Goal: Task Accomplishment & Management: Use online tool/utility

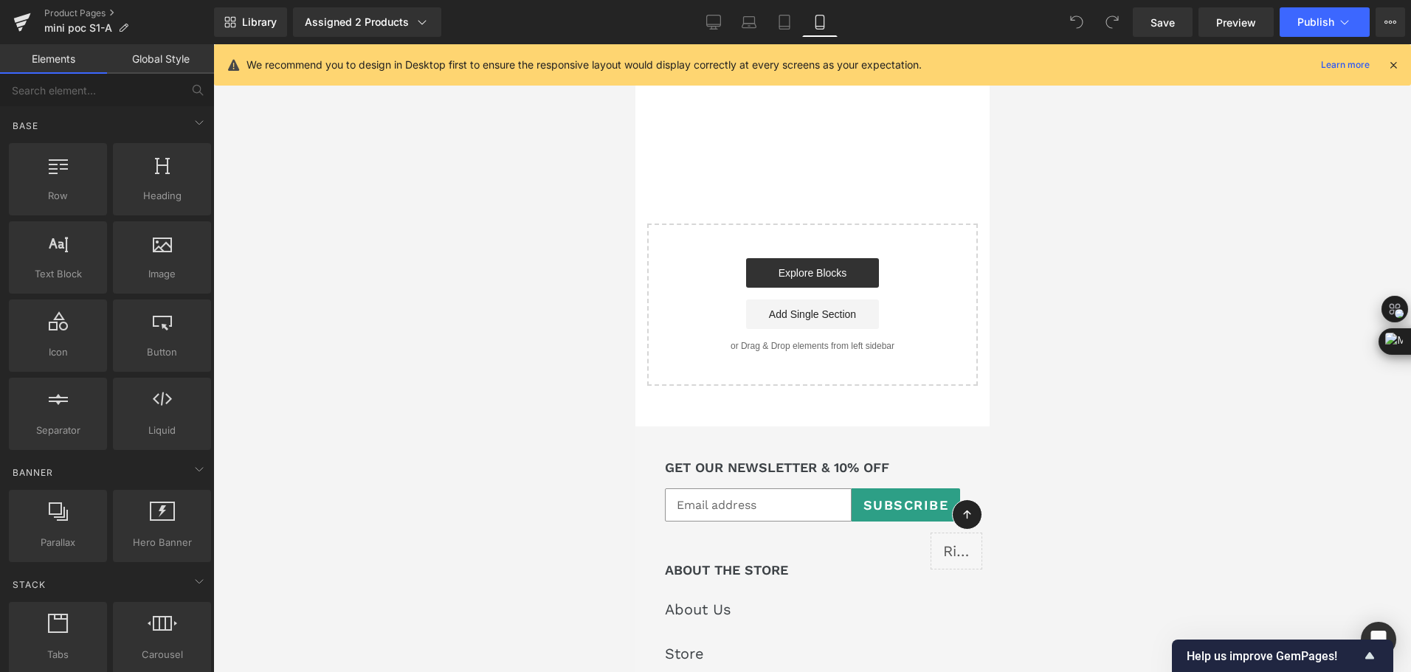
scroll to position [12917, 0]
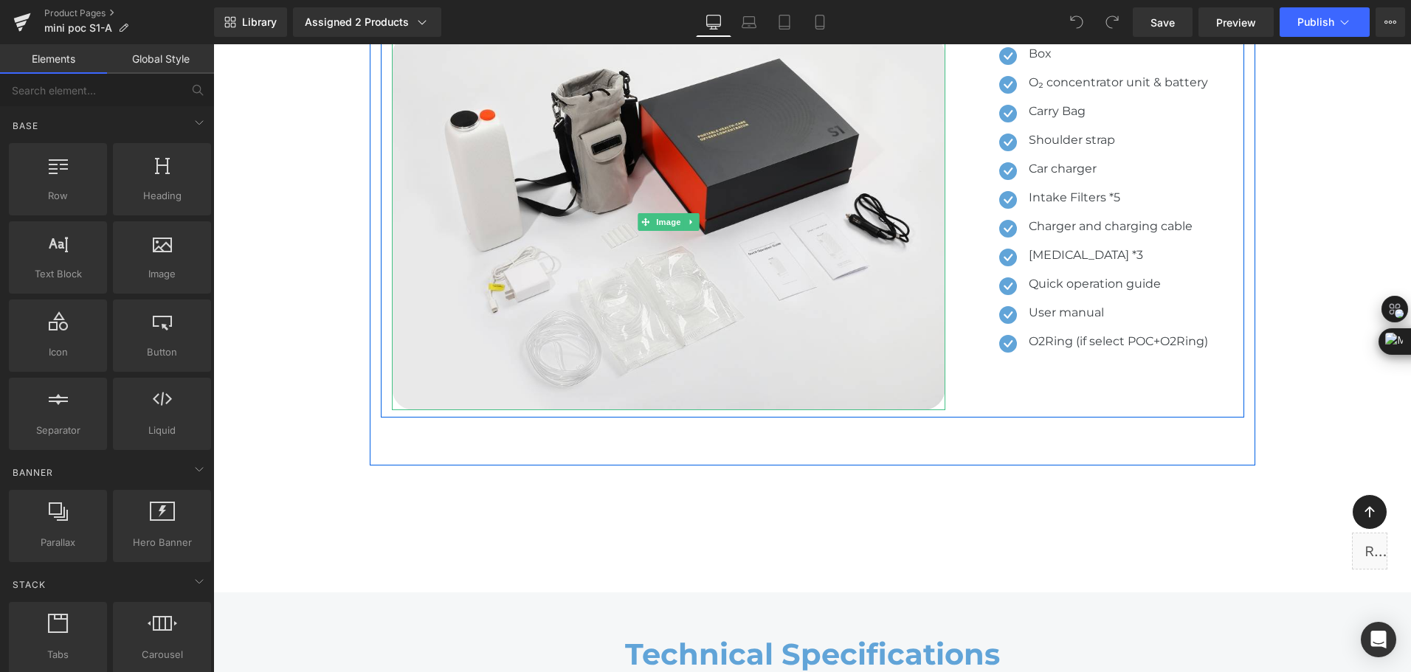
scroll to position [8931, 0]
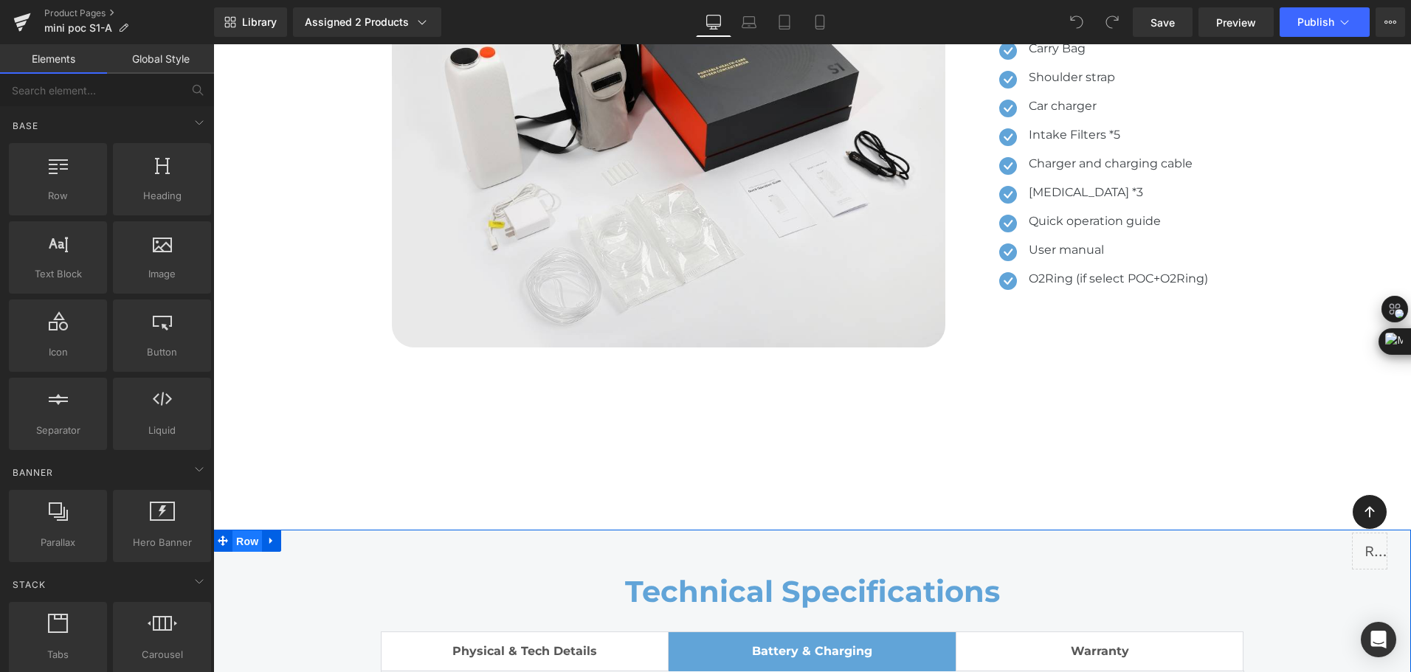
click at [246, 532] on span "Row" at bounding box center [247, 542] width 30 height 22
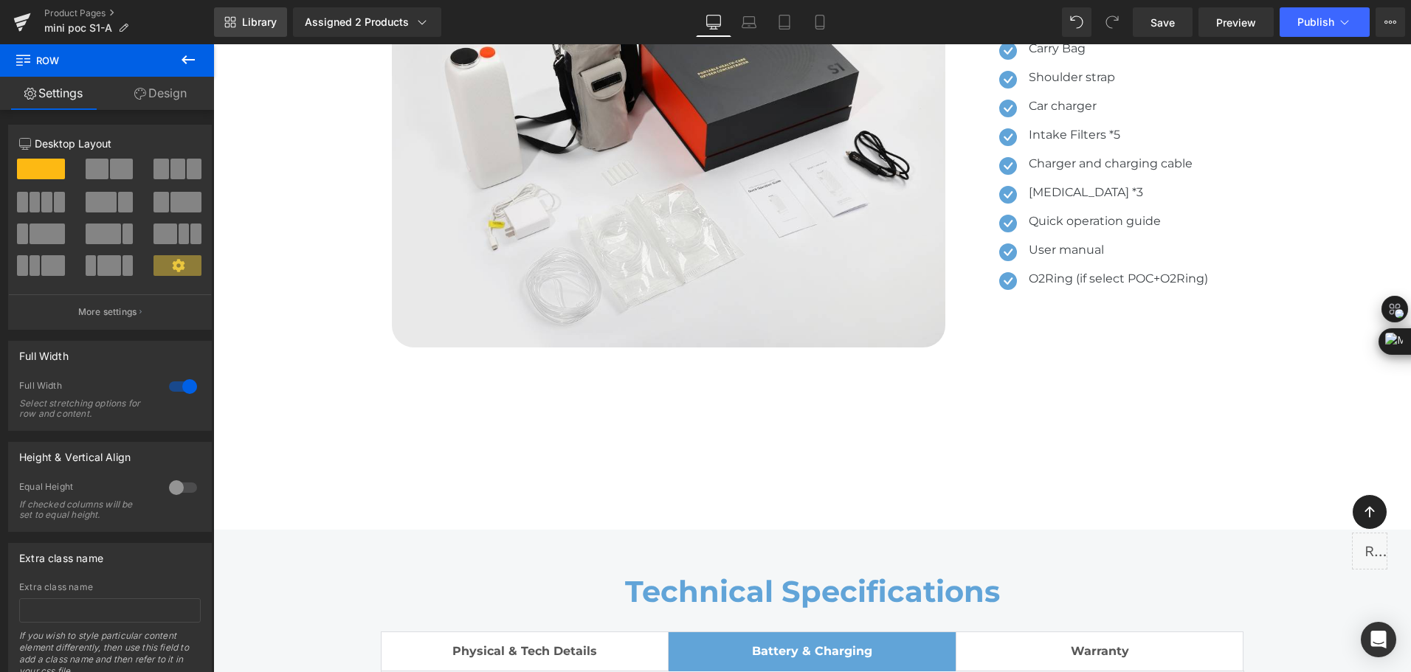
click at [250, 30] on link "Library" at bounding box center [250, 22] width 73 height 30
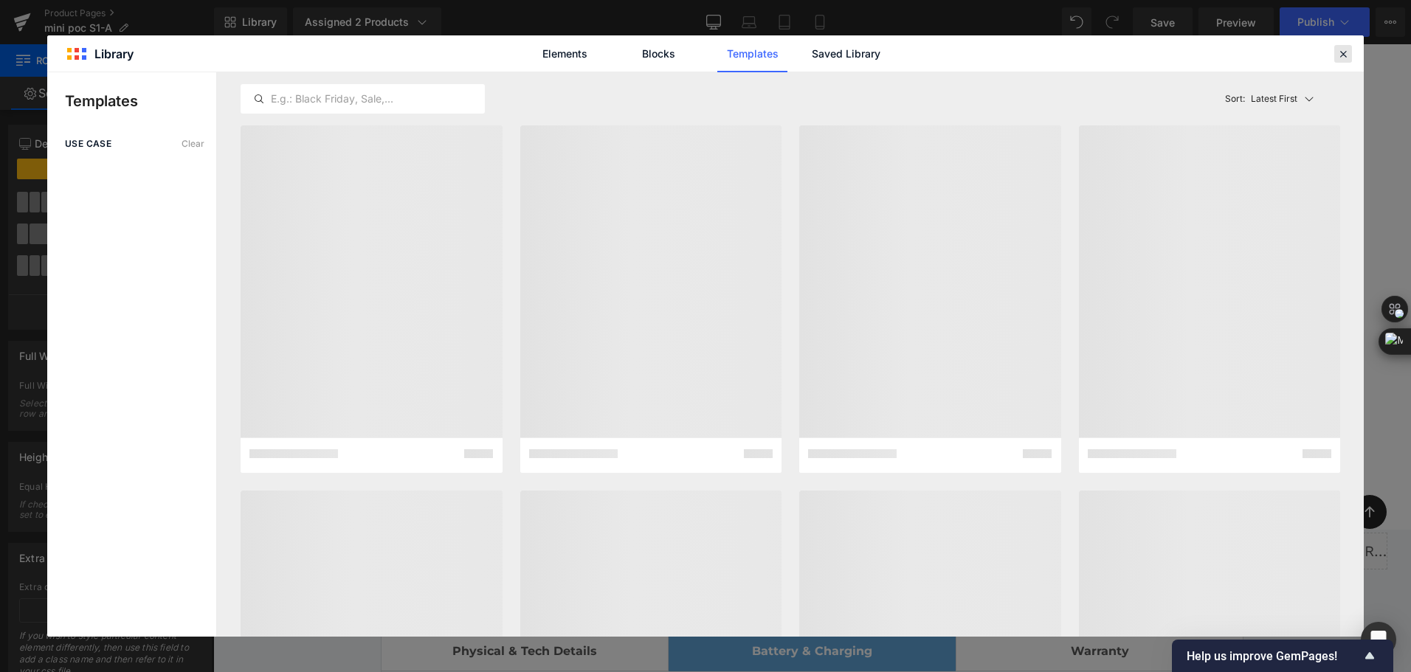
drag, startPoint x: 1337, startPoint y: 53, endPoint x: 1098, endPoint y: 18, distance: 241.0
click at [1337, 53] on icon at bounding box center [1343, 53] width 13 height 13
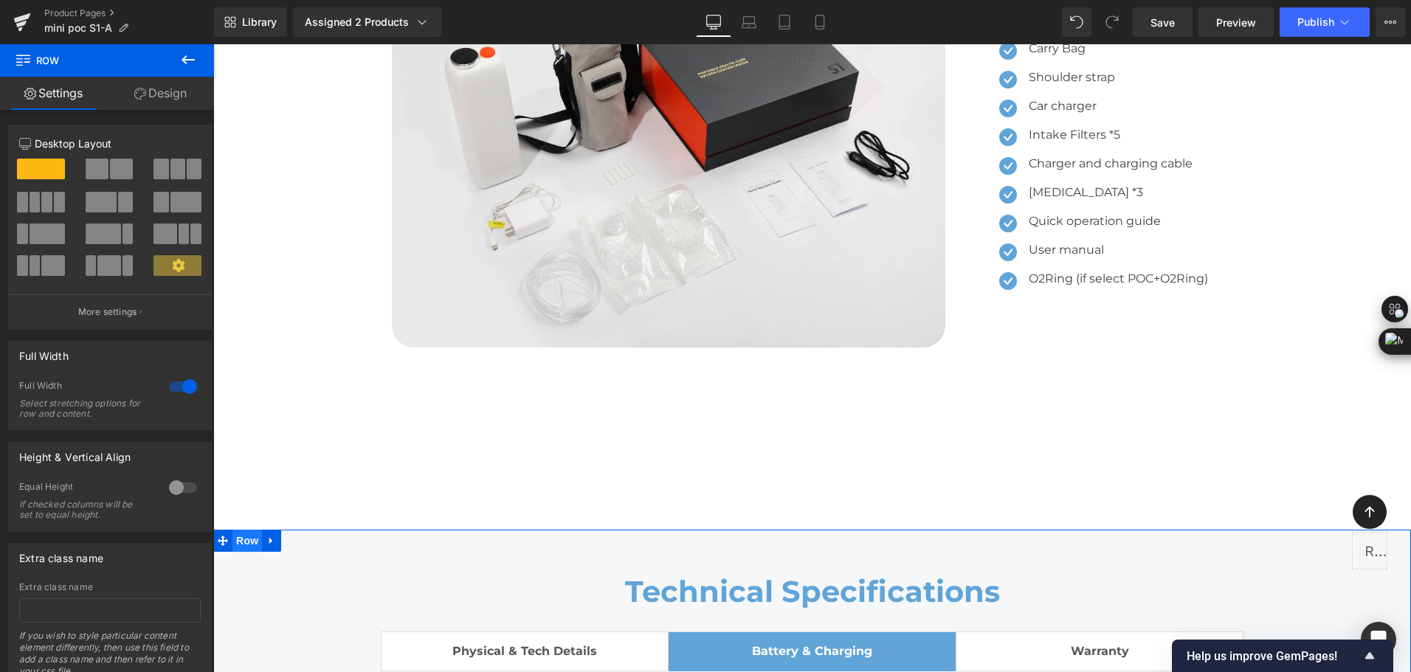
click at [247, 540] on span "Row" at bounding box center [247, 541] width 30 height 22
click at [247, 540] on span "Row" at bounding box center [247, 542] width 30 height 22
click at [159, 109] on link "Design" at bounding box center [160, 93] width 107 height 33
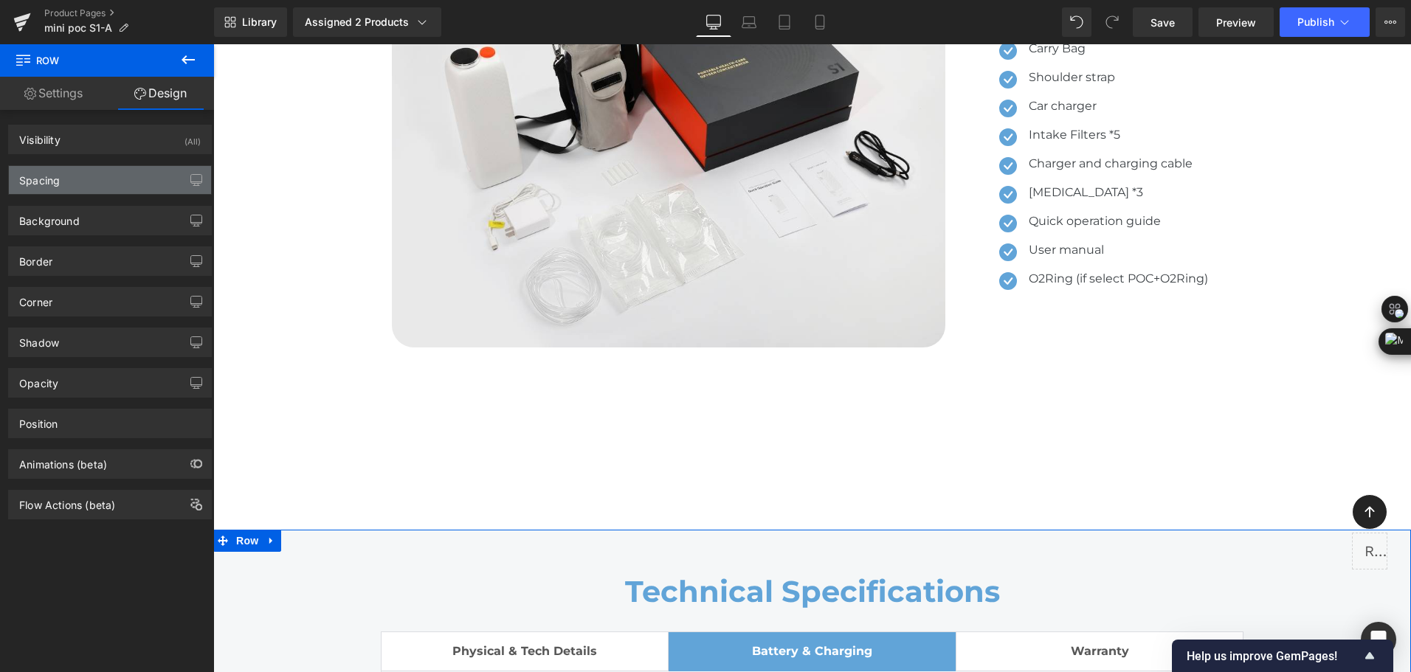
click at [100, 186] on div "Spacing" at bounding box center [110, 180] width 202 height 28
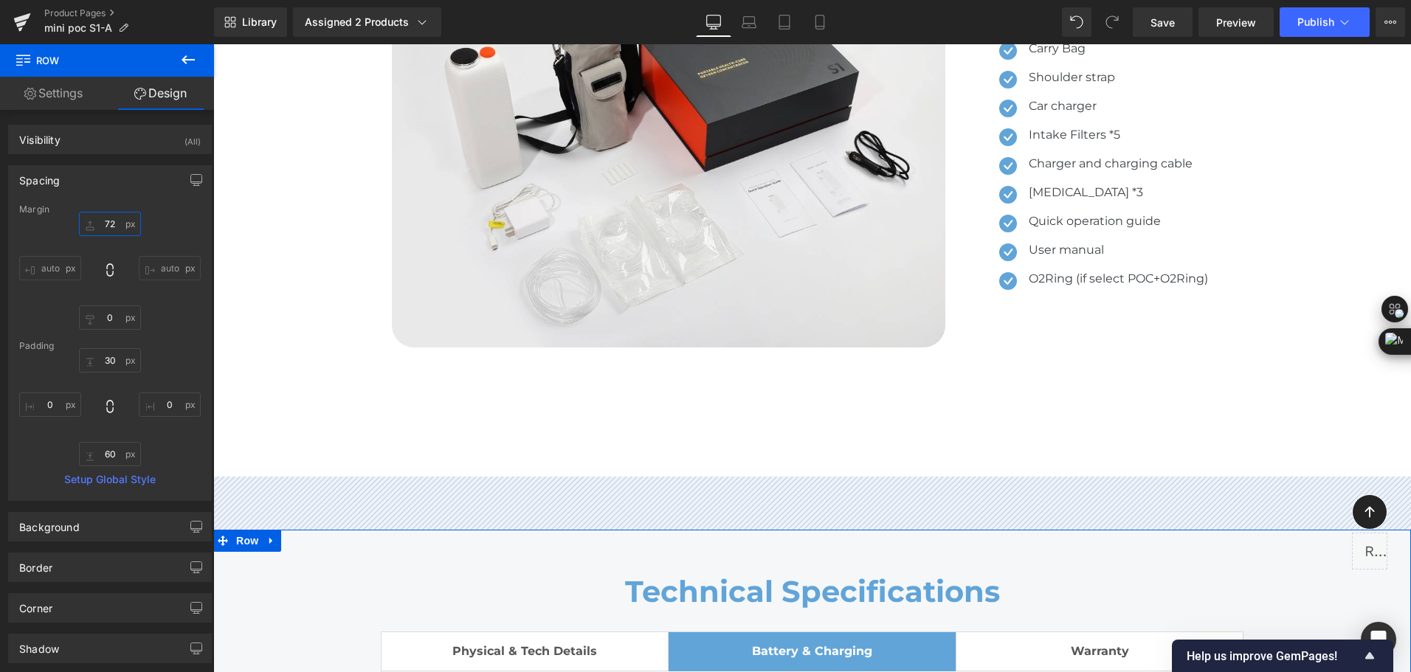
click at [111, 235] on input "text" at bounding box center [110, 224] width 62 height 24
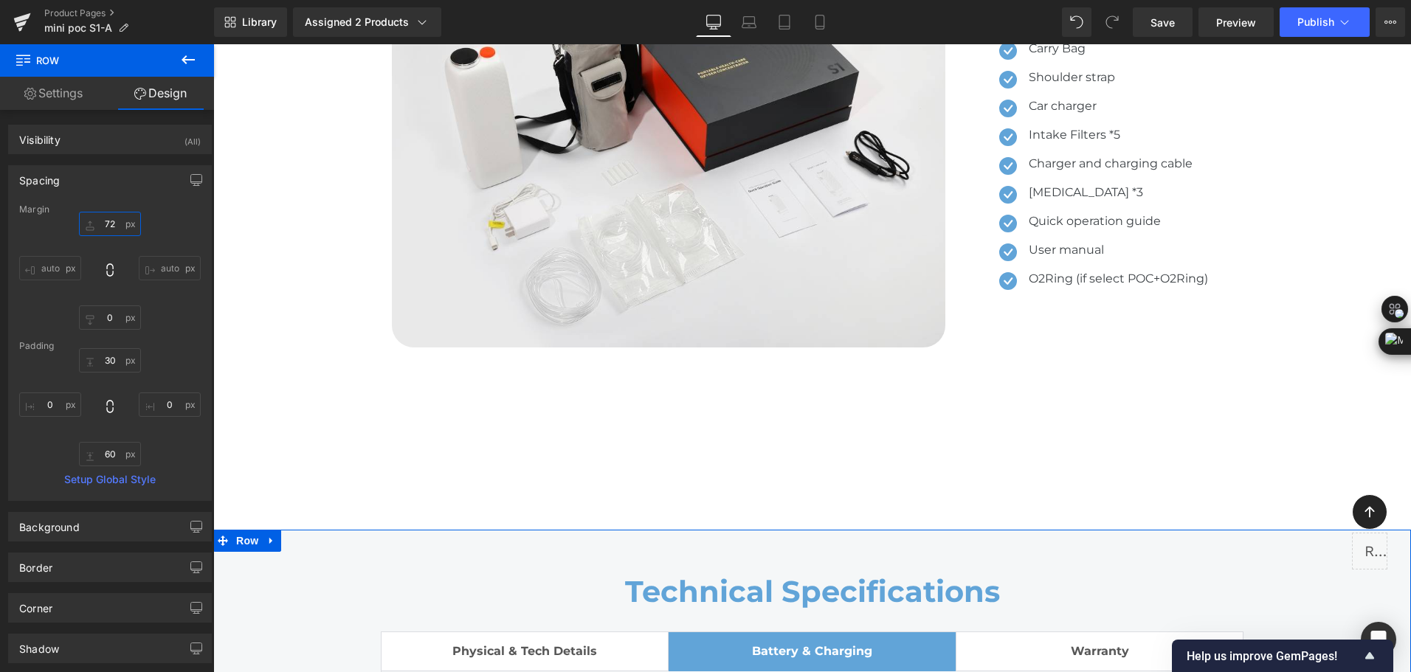
type input "0"
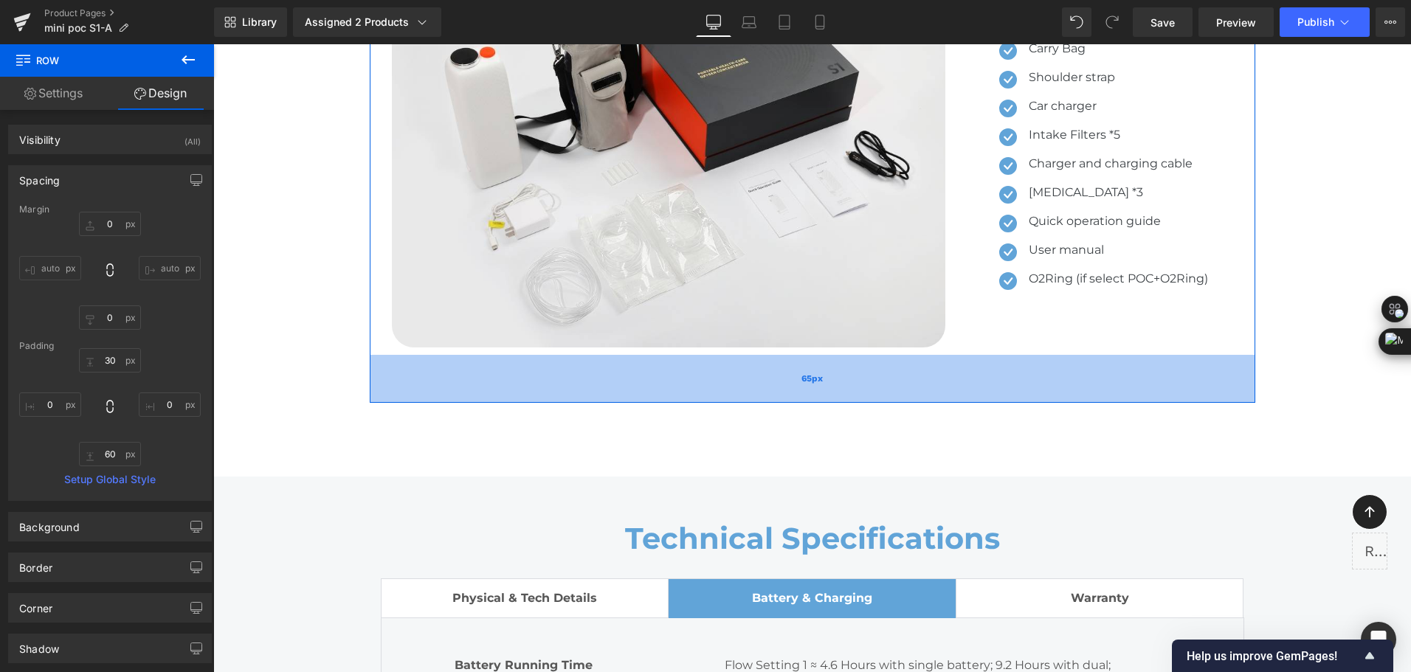
click at [421, 373] on div "65px" at bounding box center [813, 379] width 886 height 48
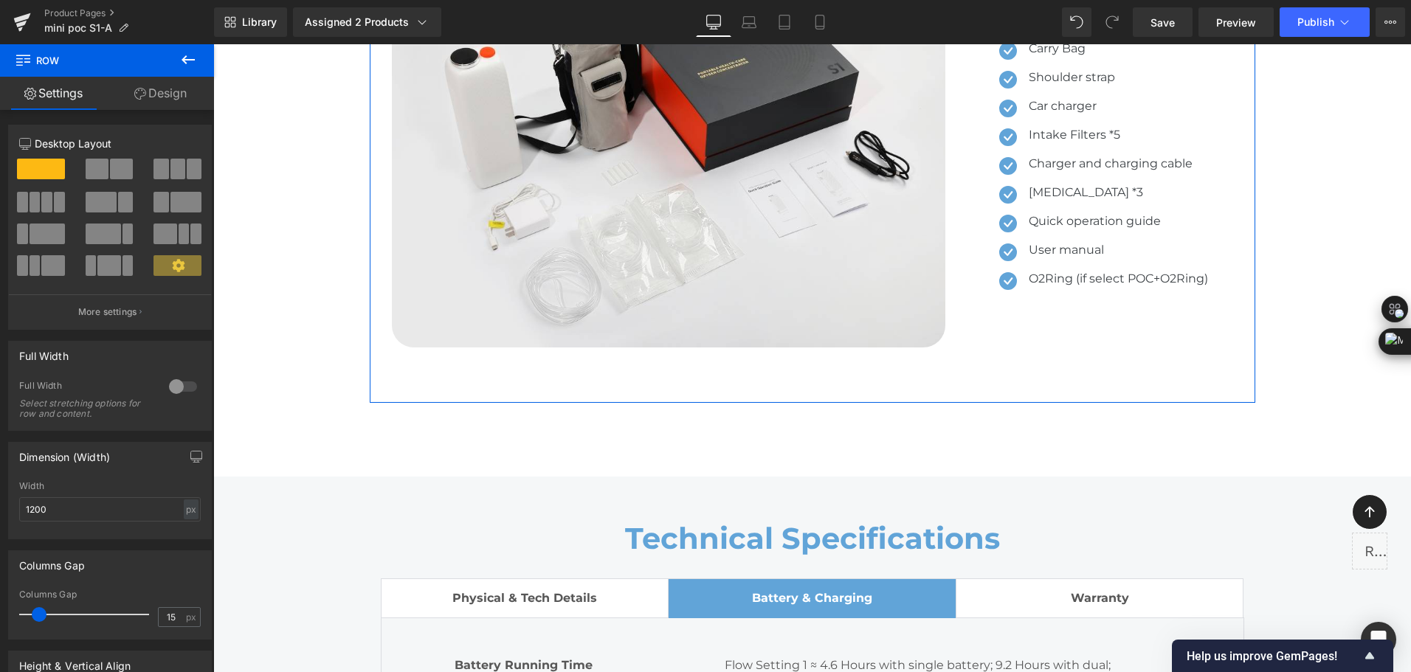
click at [150, 92] on link "Design" at bounding box center [160, 93] width 107 height 33
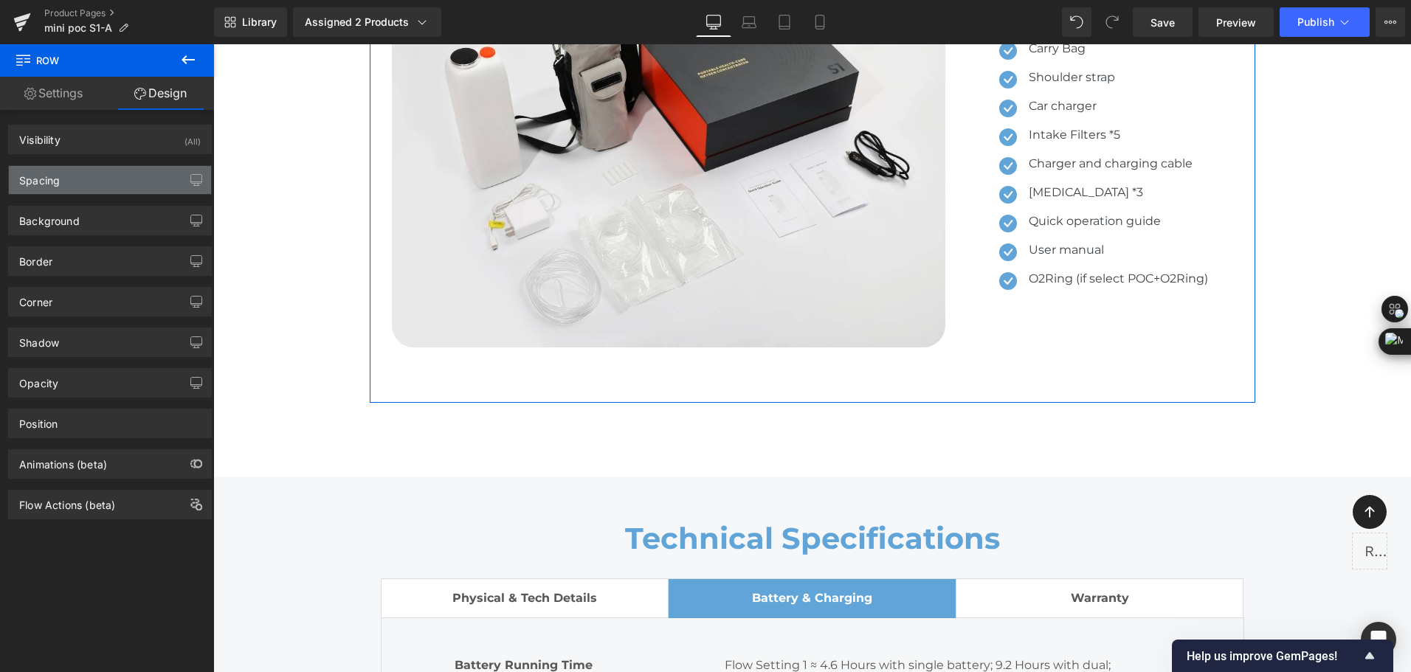
click at [78, 180] on div "Spacing" at bounding box center [110, 180] width 202 height 28
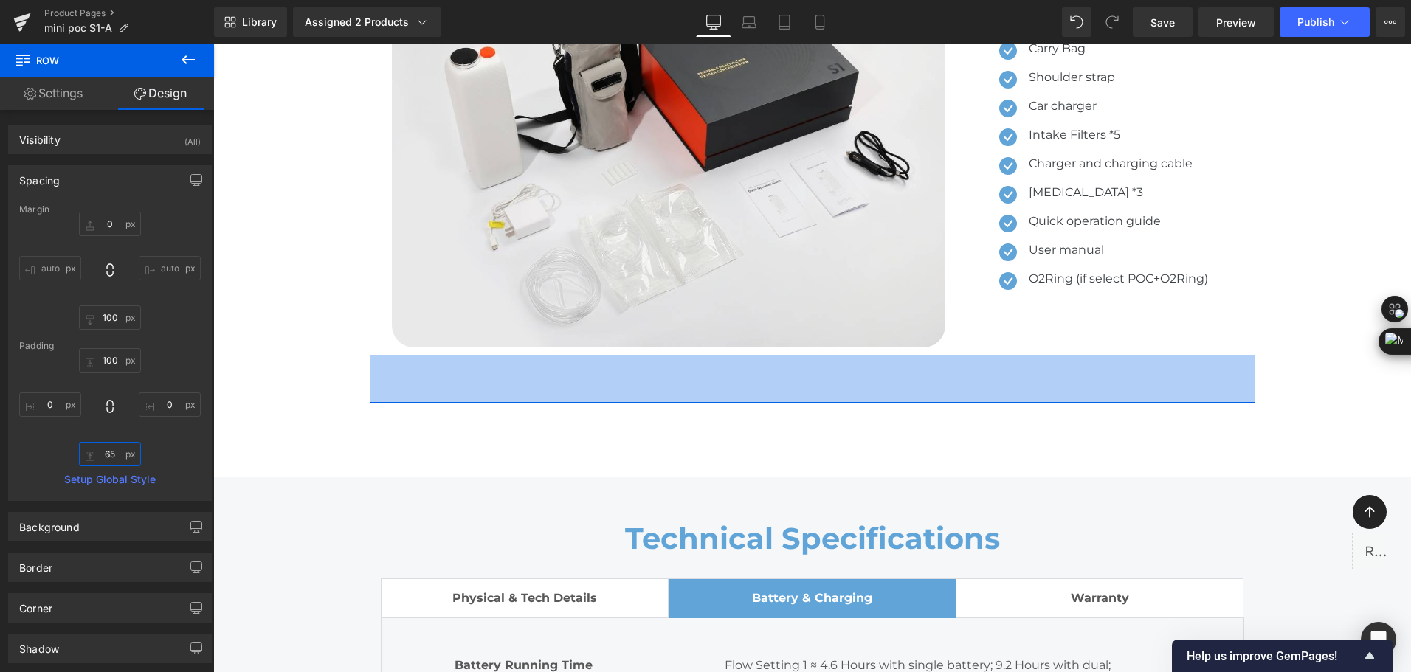
click at [112, 456] on input "text" at bounding box center [110, 454] width 62 height 24
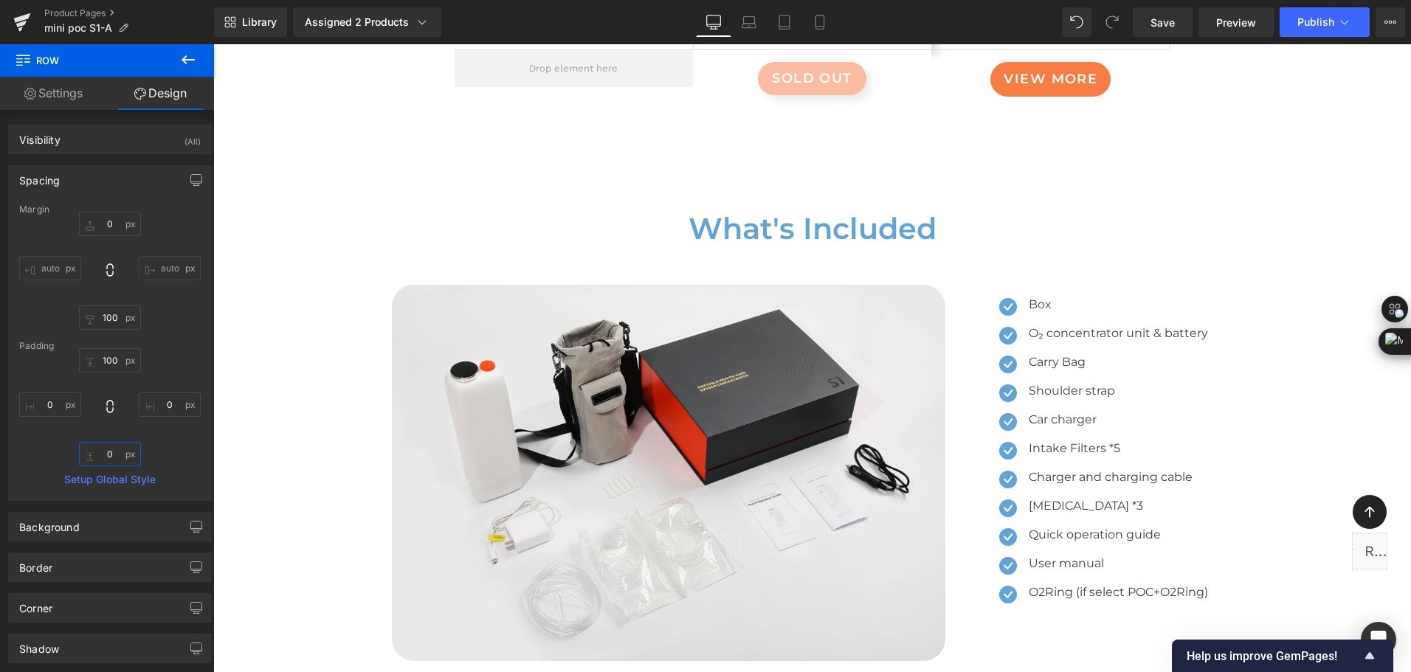
scroll to position [8562, 0]
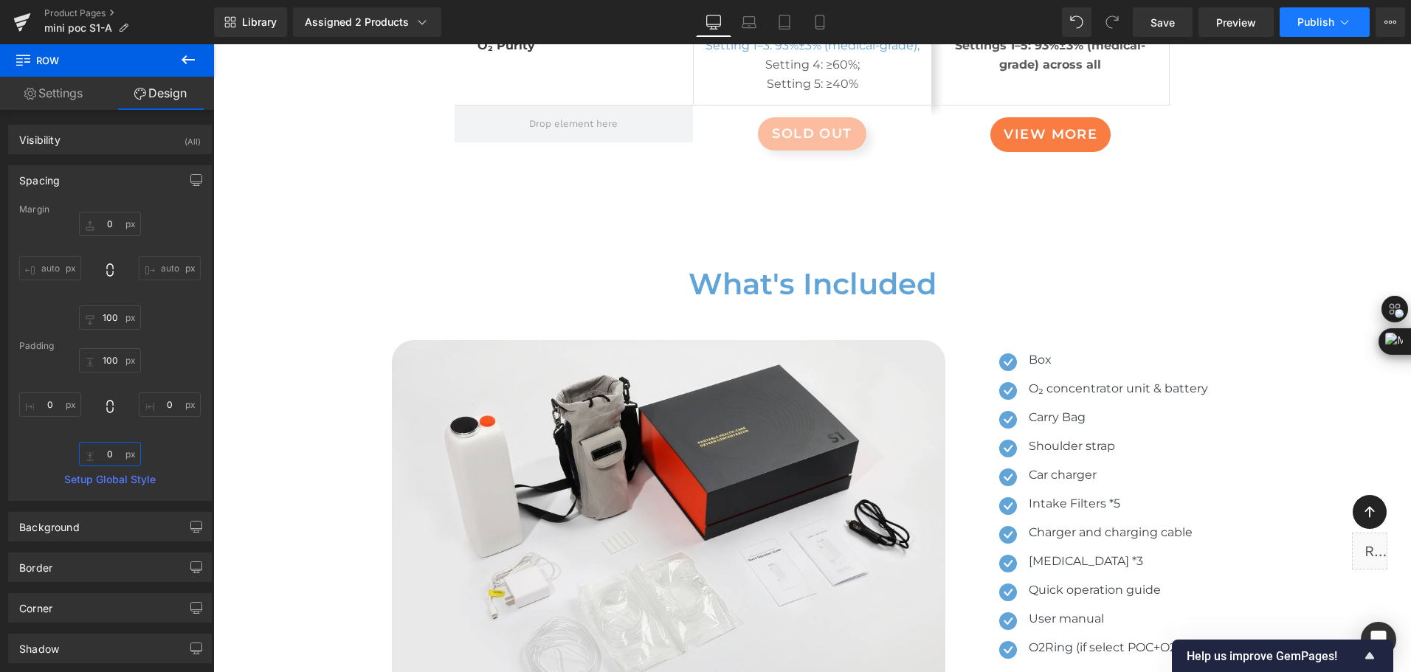
type input "0"
click at [1309, 15] on button "Publish" at bounding box center [1325, 22] width 90 height 30
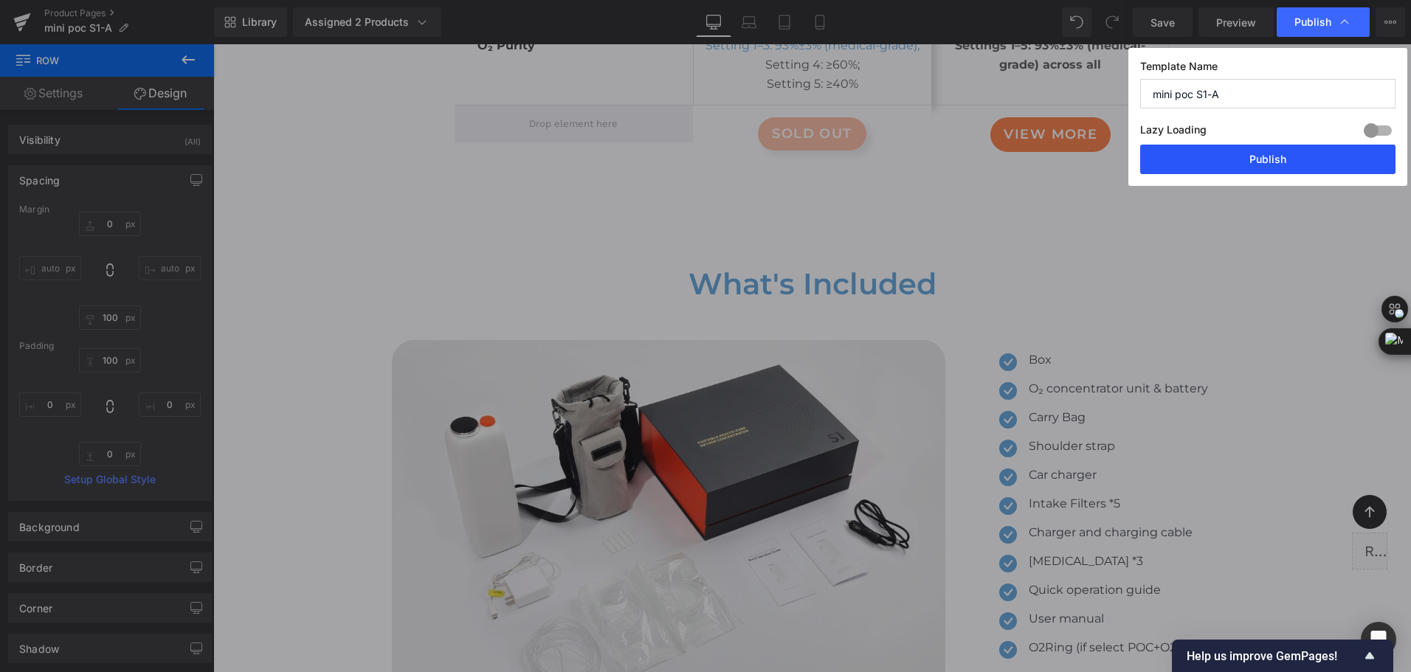
click at [1297, 147] on button "Publish" at bounding box center [1267, 160] width 255 height 30
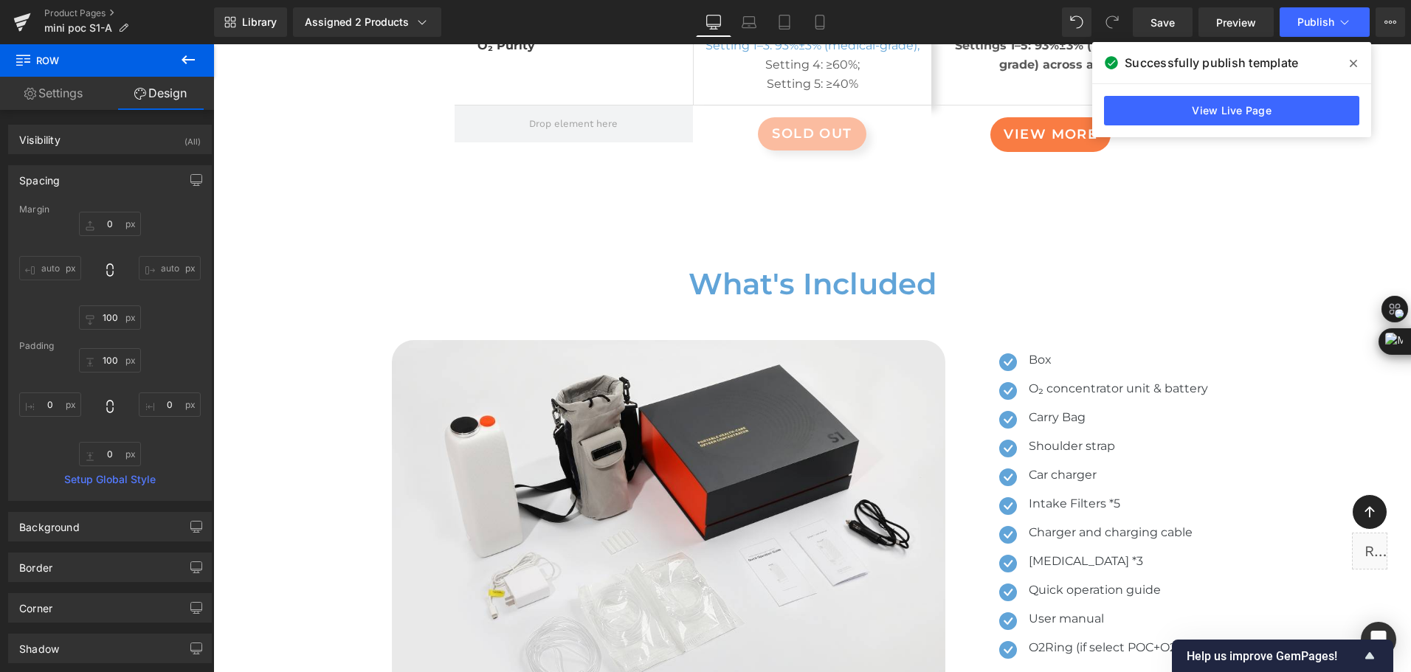
click at [525, 1] on div "Library Assigned 2 Products Product Preview Mini Portable O2 Concentrator Mini …" at bounding box center [812, 22] width 1197 height 44
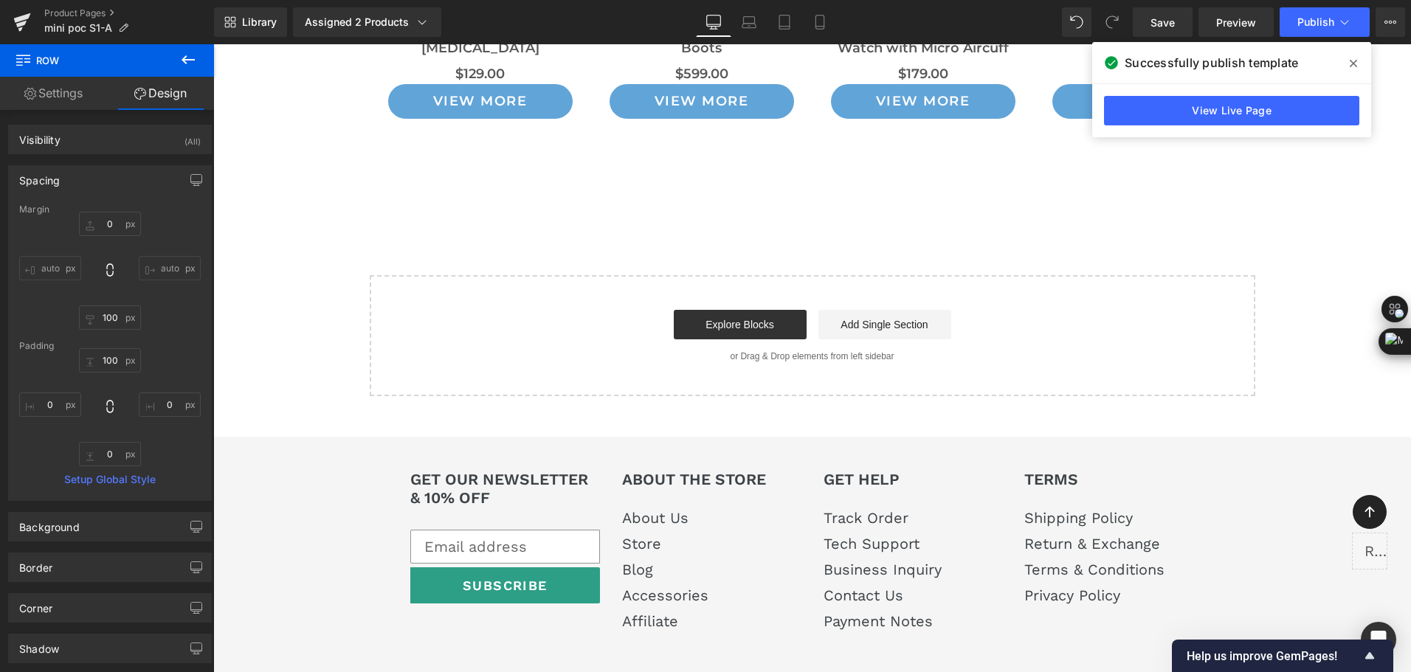
scroll to position [11177, 0]
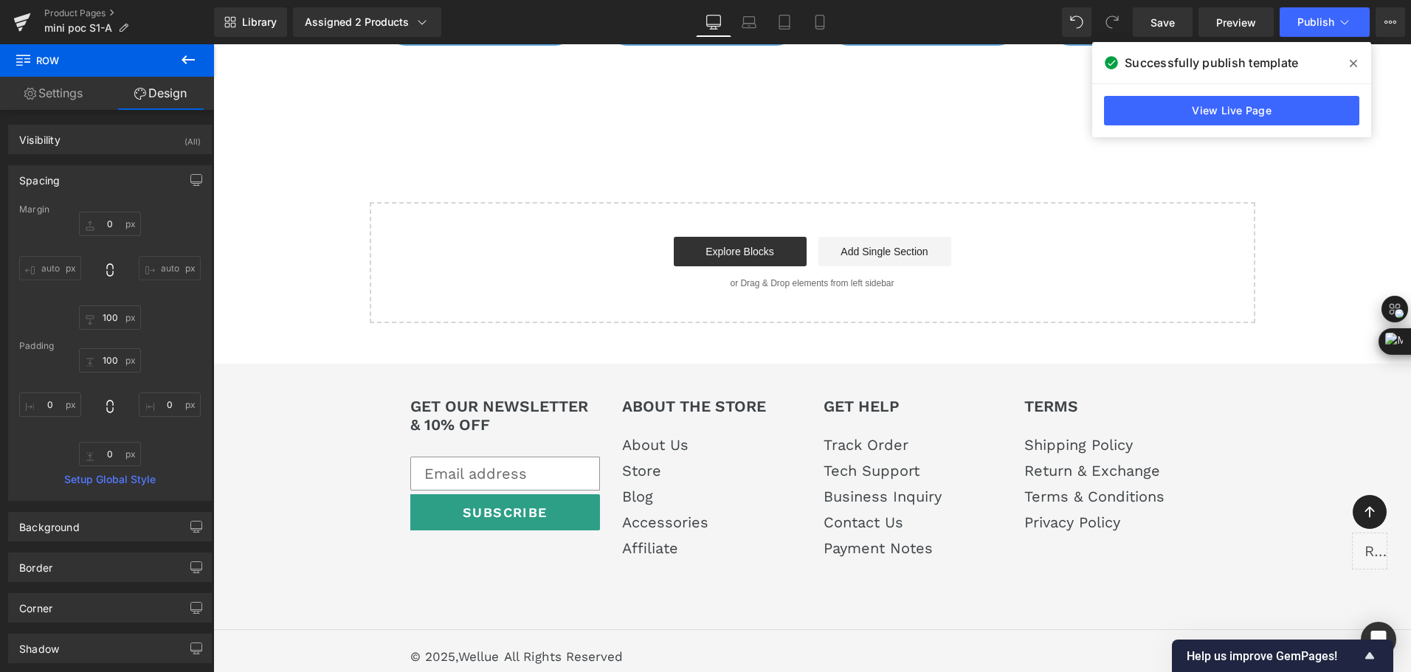
click at [887, 24] on div "Library Assigned 2 Products Product Preview Mini Portable O2 Concentrator Mini …" at bounding box center [812, 22] width 1197 height 30
